Goal: Information Seeking & Learning: Learn about a topic

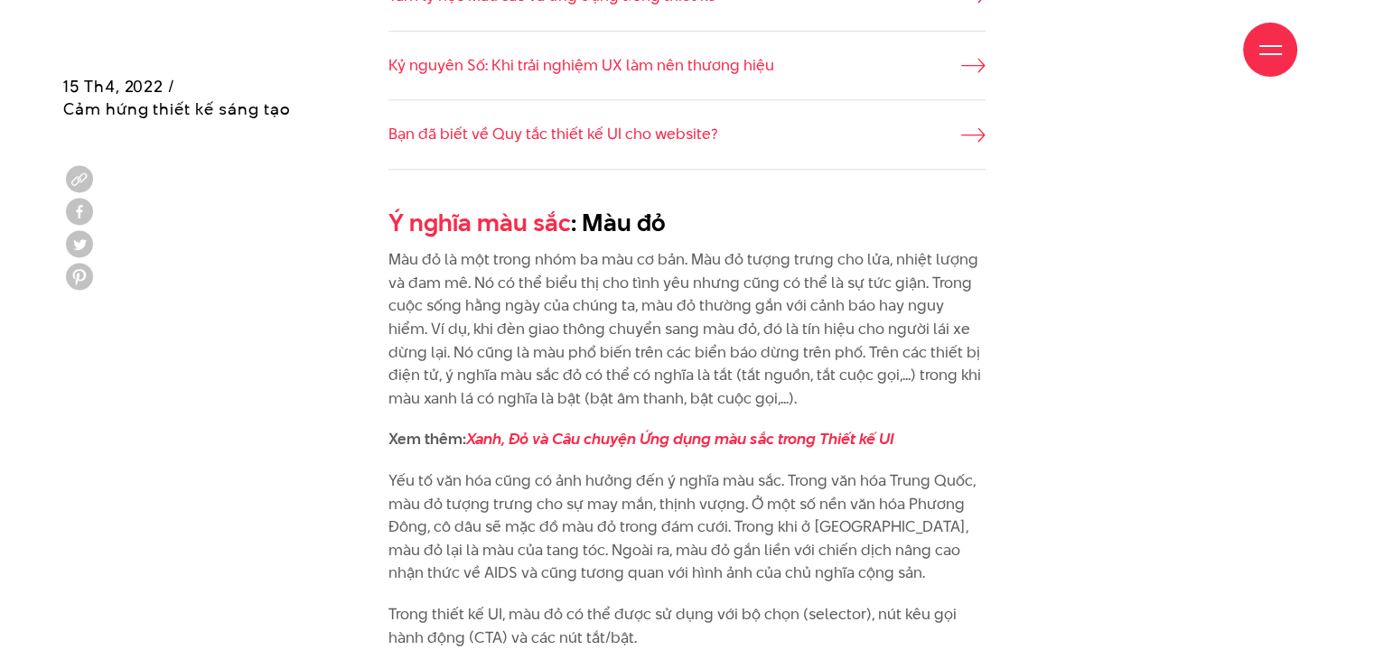
scroll to position [1536, 0]
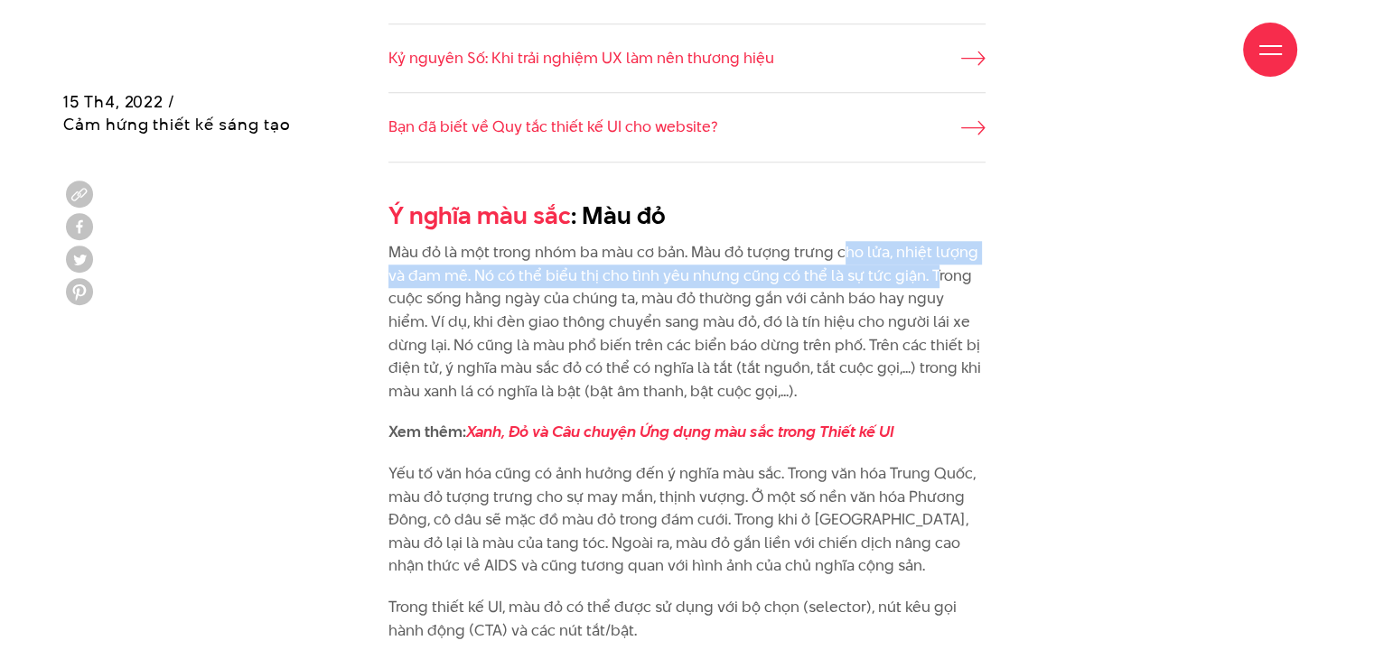
drag, startPoint x: 842, startPoint y: 262, endPoint x: 929, endPoint y: 268, distance: 87.0
click at [929, 268] on p "Màu đỏ là một trong nhóm ba màu cơ bản. Màu đỏ tượng trưng cho lửa, nhiệt lượng…" at bounding box center [686, 322] width 597 height 162
click at [922, 284] on p "Màu đỏ là một trong nhóm ba màu cơ bản. Màu đỏ tượng trưng cho lửa, nhiệt lượng…" at bounding box center [686, 322] width 597 height 162
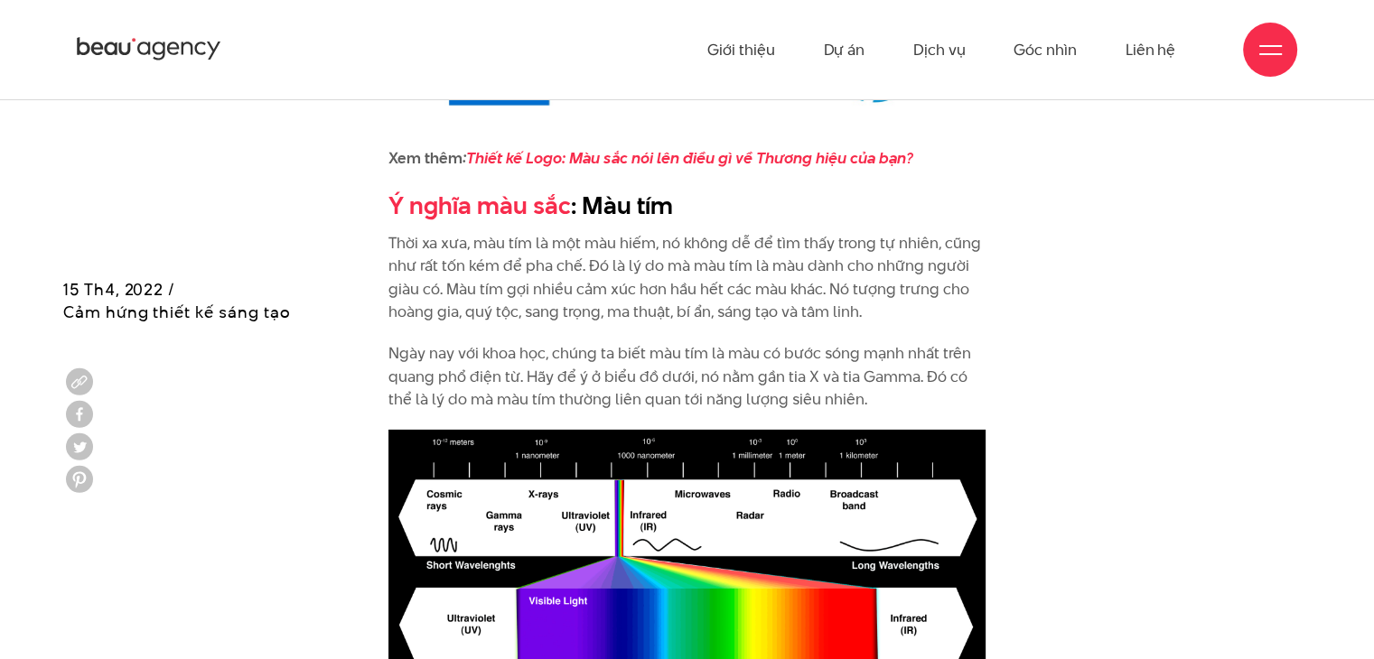
scroll to position [5691, 0]
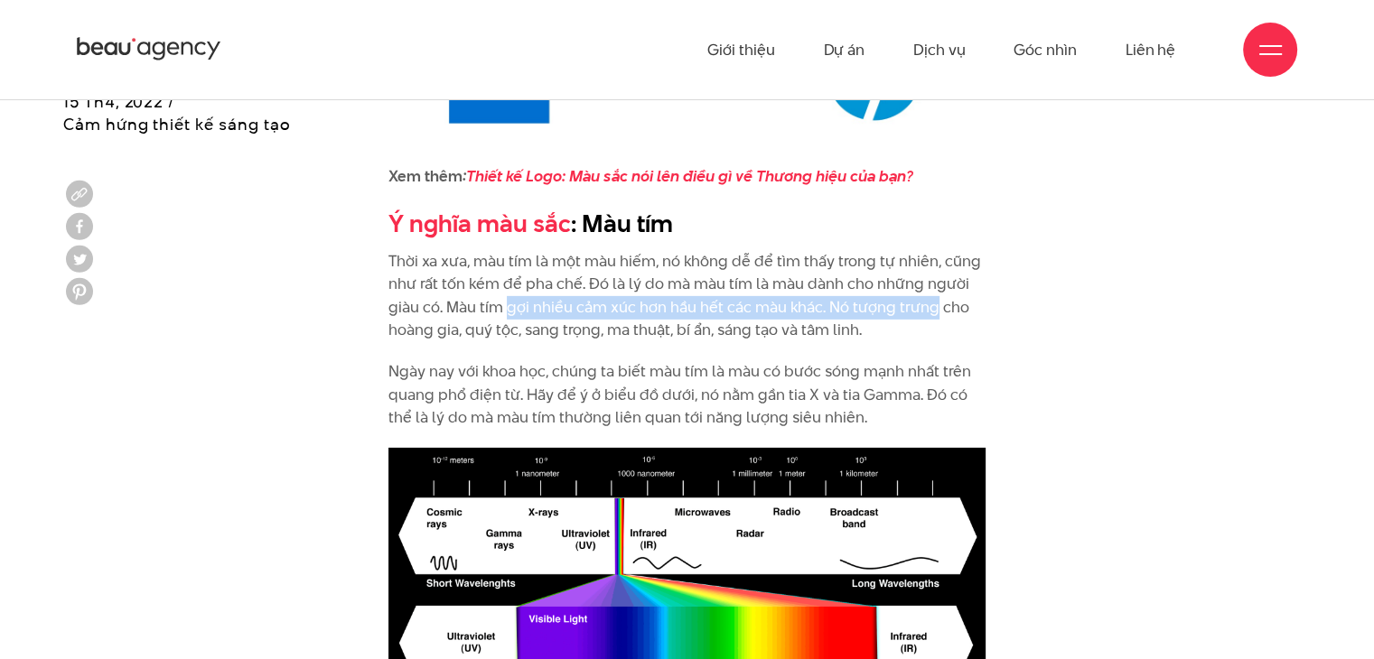
drag, startPoint x: 504, startPoint y: 283, endPoint x: 930, endPoint y: 276, distance: 426.5
click at [930, 276] on p "Thời xa xưa, màu tím là một màu hiếm, nó không dễ để tìm thấy trong tự nhiên, c…" at bounding box center [686, 296] width 597 height 92
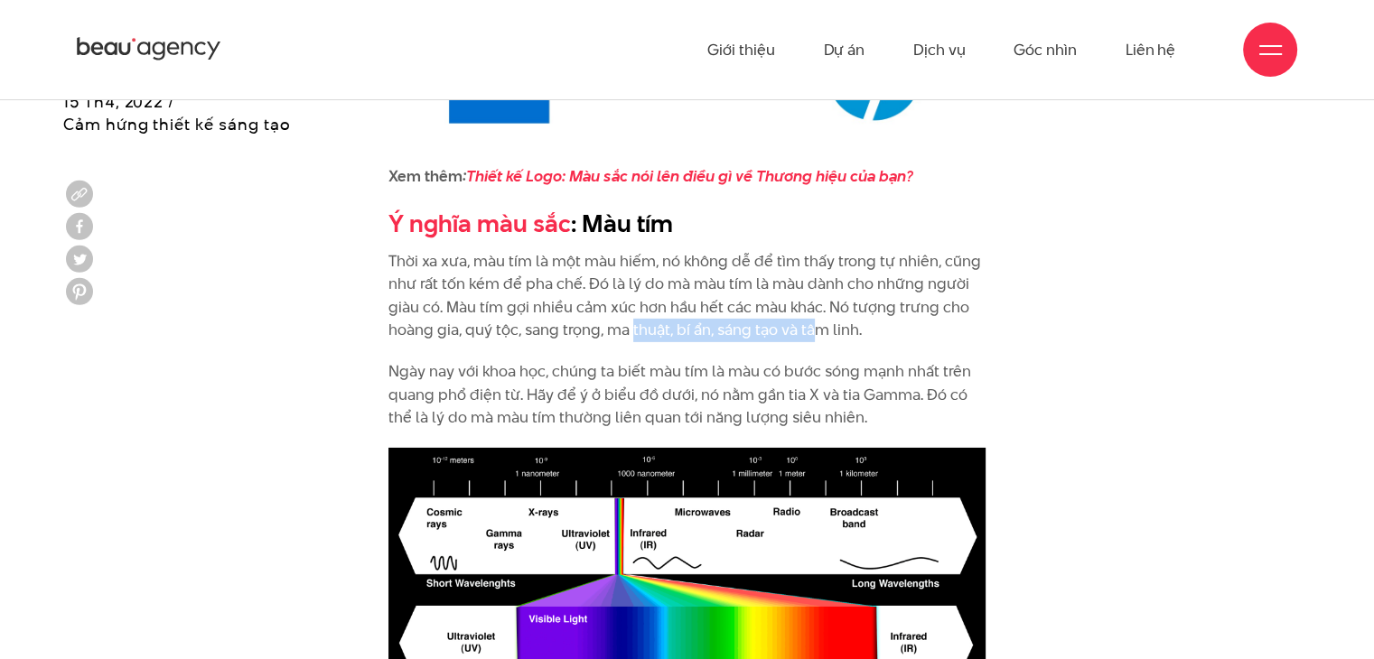
drag, startPoint x: 634, startPoint y: 302, endPoint x: 813, endPoint y: 309, distance: 179.0
click at [813, 309] on p "Thời xa xưa, màu tím là một màu hiếm, nó không dễ để tìm thấy trong tự nhiên, c…" at bounding box center [686, 296] width 597 height 92
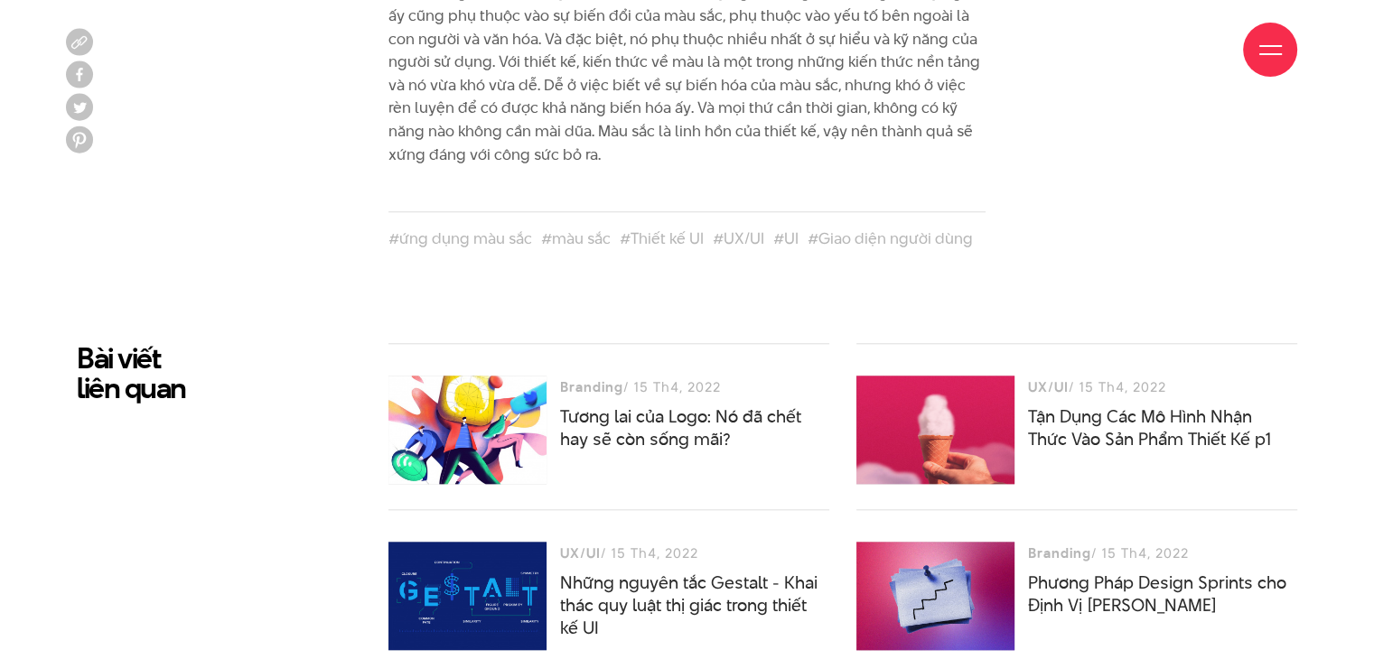
scroll to position [8672, 0]
